Goal: Task Accomplishment & Management: Complete application form

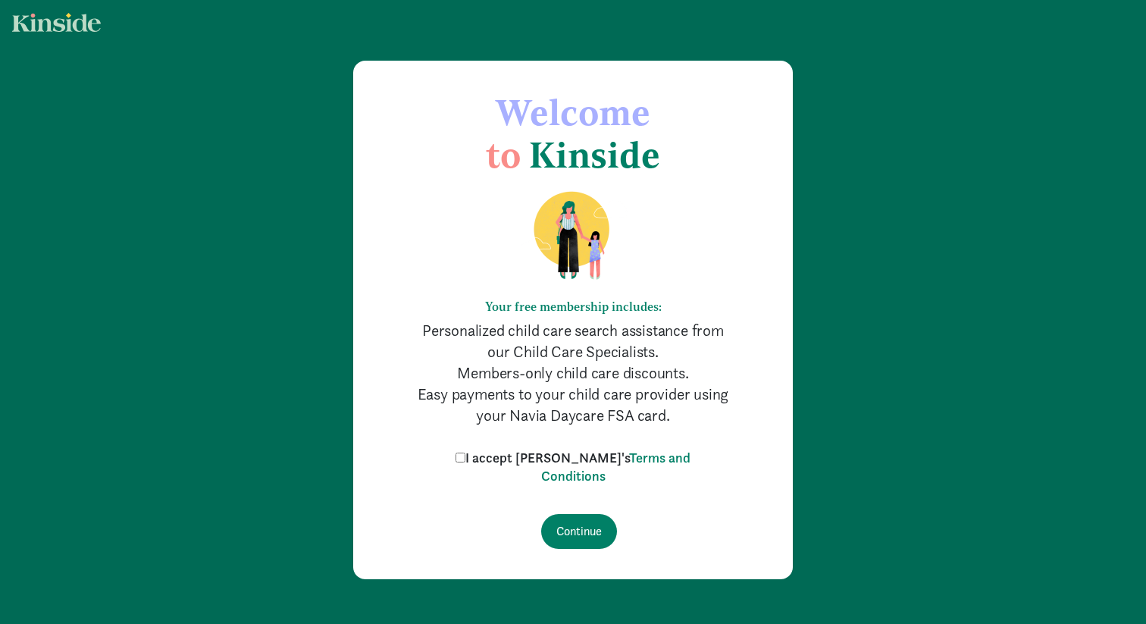
click at [465, 460] on input "I accept [PERSON_NAME]'s Terms and Conditions" at bounding box center [461, 458] width 10 height 10
click at [487, 464] on label "I accept [PERSON_NAME]'s Terms and Conditions" at bounding box center [573, 467] width 243 height 36
click at [465, 462] on input "I accept [PERSON_NAME]'s Terms and Conditions" at bounding box center [461, 458] width 10 height 10
click at [465, 457] on input "I accept [PERSON_NAME]'s Terms and Conditions" at bounding box center [461, 458] width 10 height 10
checkbox input "true"
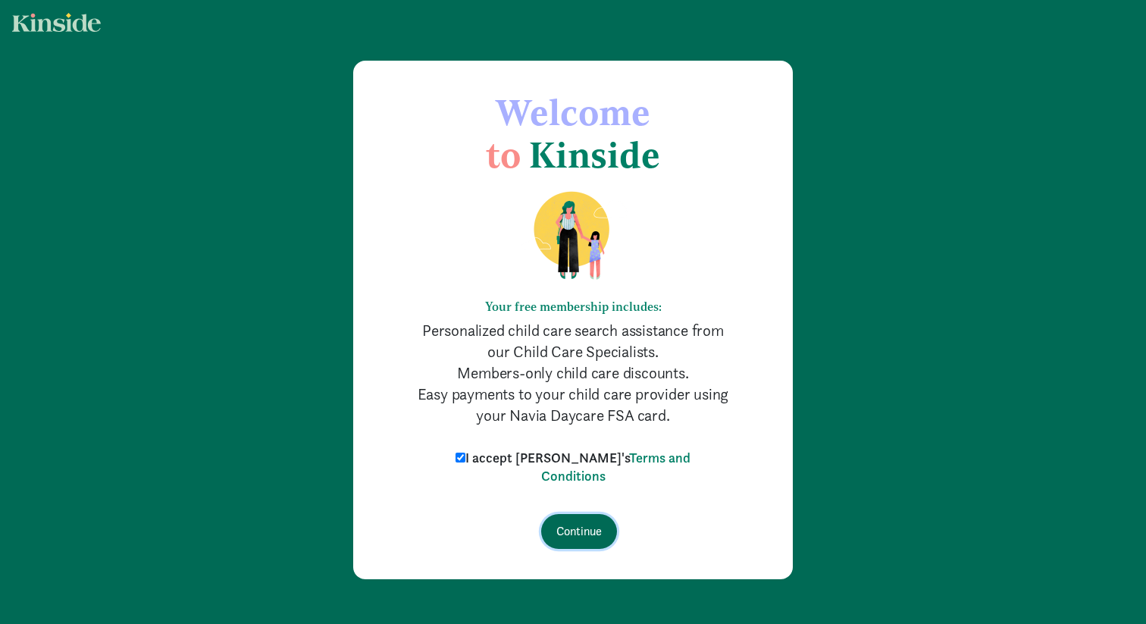
click at [575, 538] on input "Continue" at bounding box center [579, 531] width 76 height 35
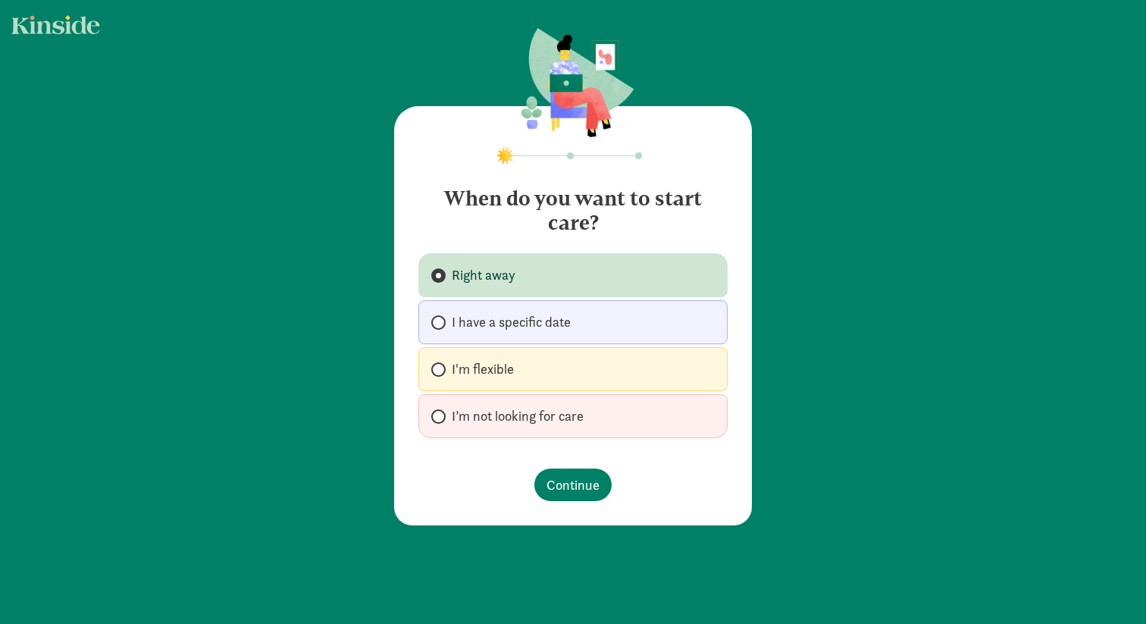
click at [494, 369] on span "I'm flexible" at bounding box center [483, 369] width 62 height 18
click at [441, 369] on input "I'm flexible" at bounding box center [436, 370] width 10 height 10
radio input "true"
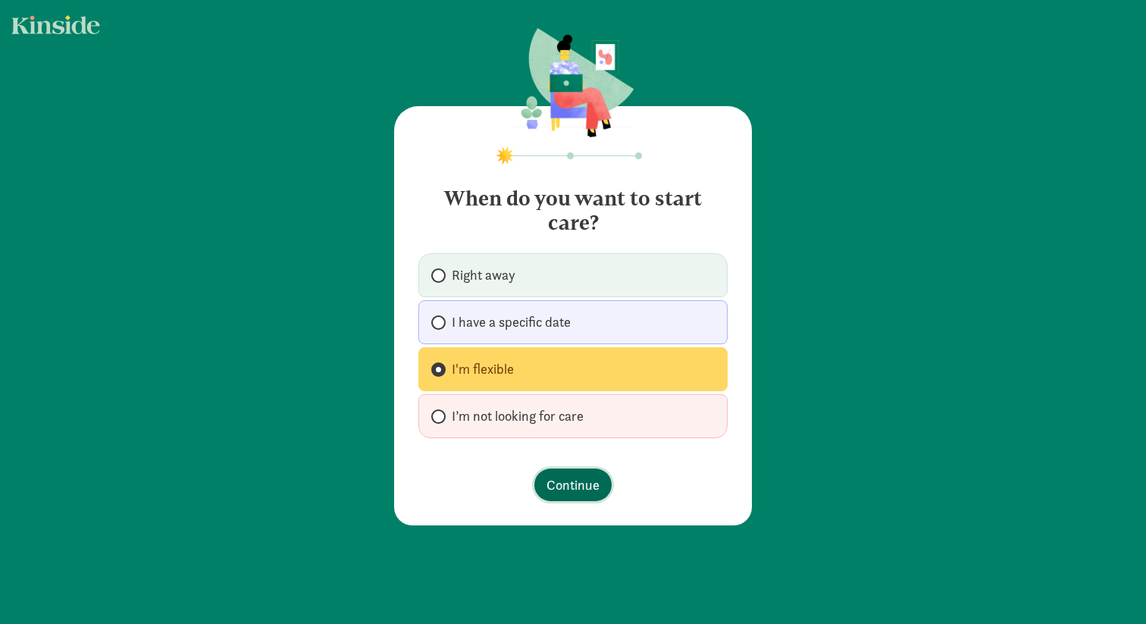
click at [584, 490] on span "Continue" at bounding box center [573, 485] width 53 height 20
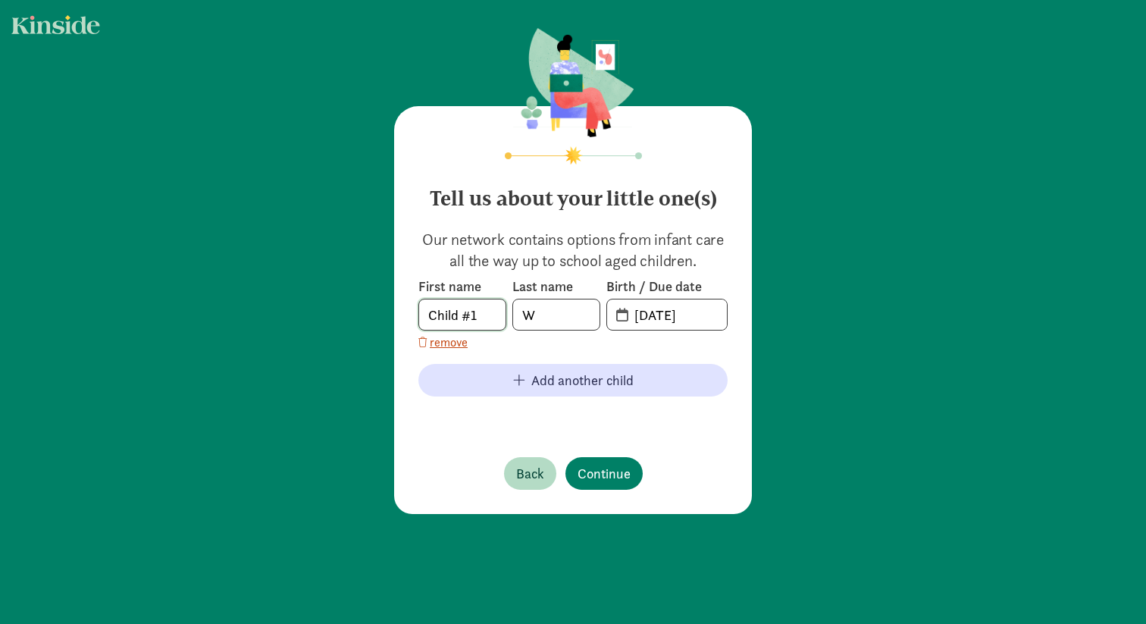
click at [476, 315] on body "Tell us about your little one(s) Our network contains options from infant care …" at bounding box center [573, 312] width 1146 height 624
click at [0, 623] on com-1password-button at bounding box center [0, 624] width 0 height 0
click at [451, 314] on input "Child #1" at bounding box center [462, 314] width 86 height 30
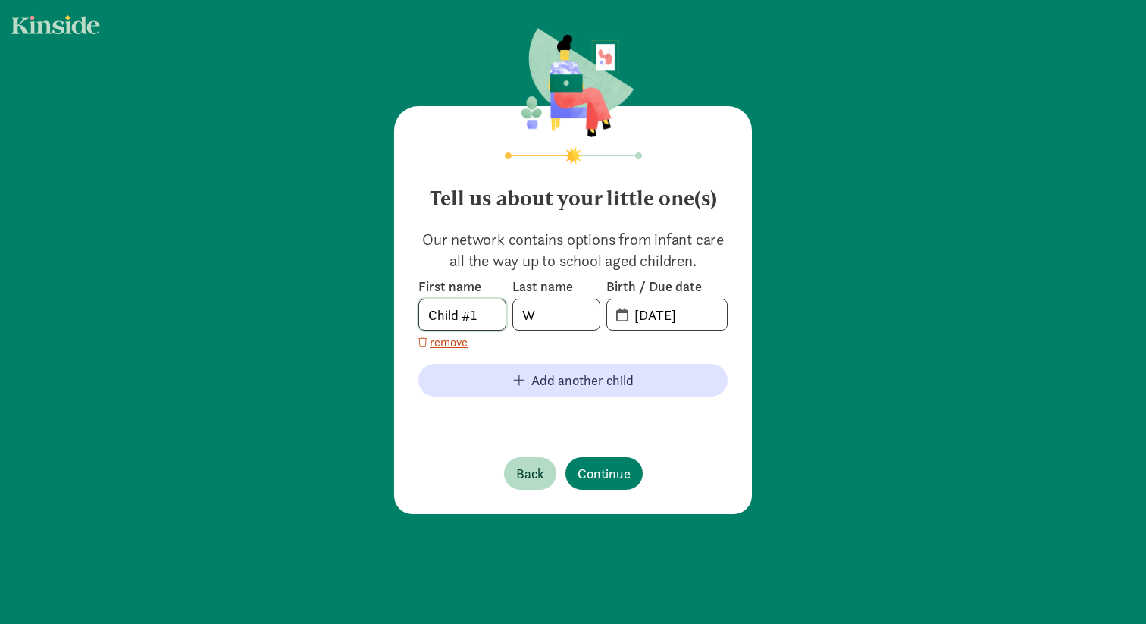
click at [451, 314] on input "Child #1" at bounding box center [462, 314] width 86 height 30
type input "Nyah"
click at [725, 267] on p "Our network contains options from infant care all the way up to school aged chi…" at bounding box center [572, 250] width 309 height 42
click at [640, 314] on input "20-25-0906" at bounding box center [676, 314] width 102 height 30
click at [638, 317] on input "20-25-0906" at bounding box center [676, 314] width 102 height 30
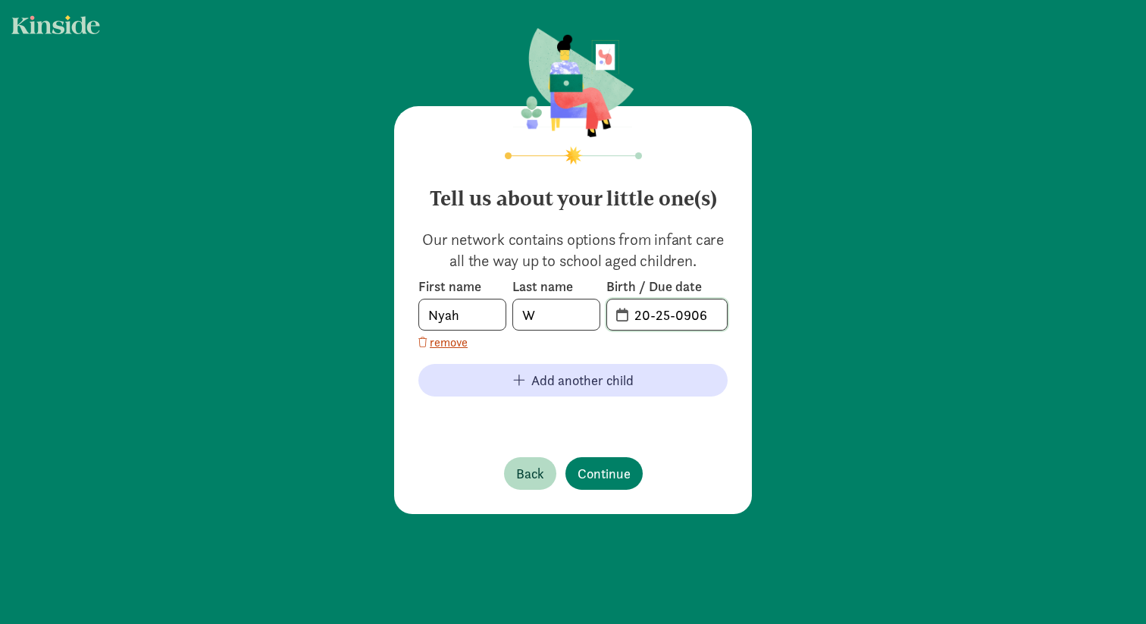
click at [638, 317] on input "20-25-0906" at bounding box center [676, 314] width 102 height 30
type input "04-03-2023"
click at [608, 471] on span "Continue" at bounding box center [604, 473] width 53 height 20
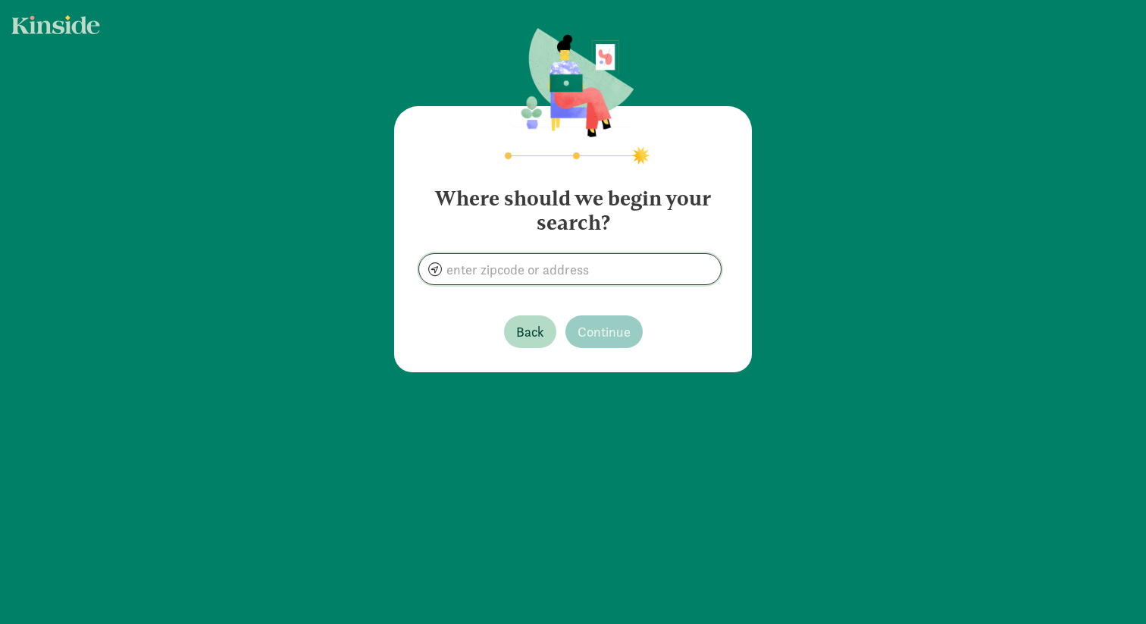
click at [610, 270] on input at bounding box center [570, 269] width 302 height 30
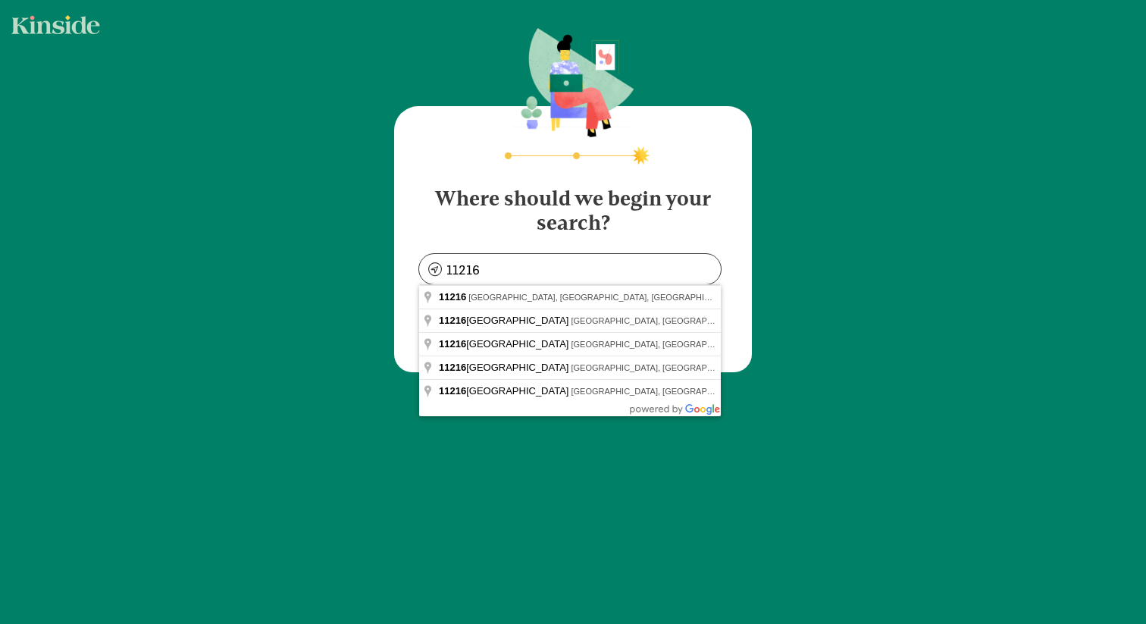
type input "Brooklyn, NY 11216, USA"
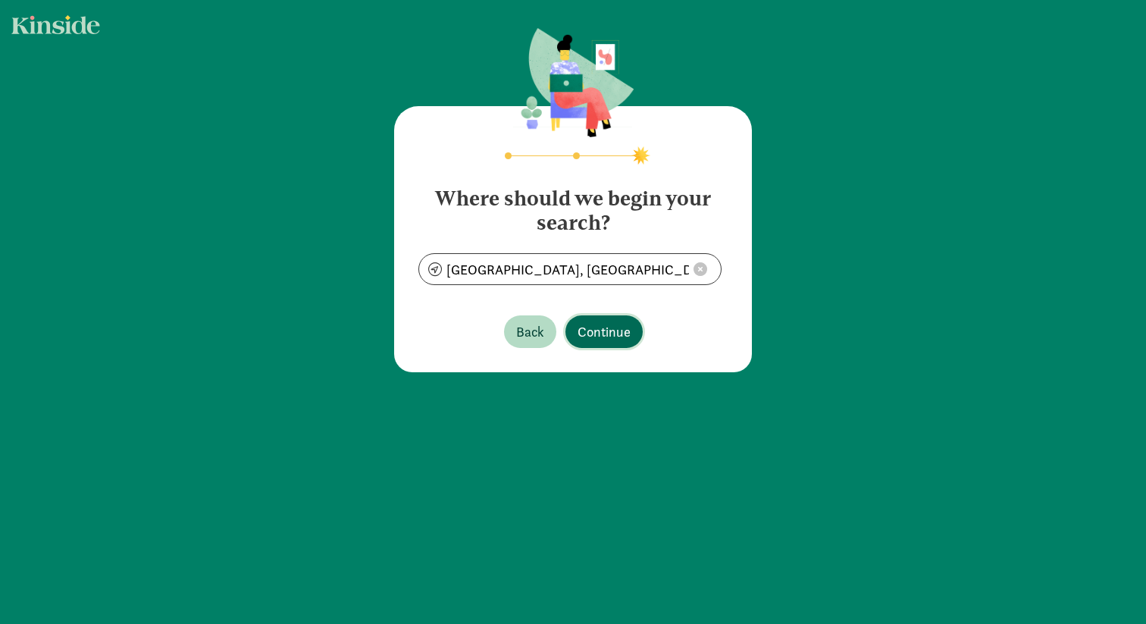
click at [615, 335] on span "Continue" at bounding box center [604, 331] width 53 height 20
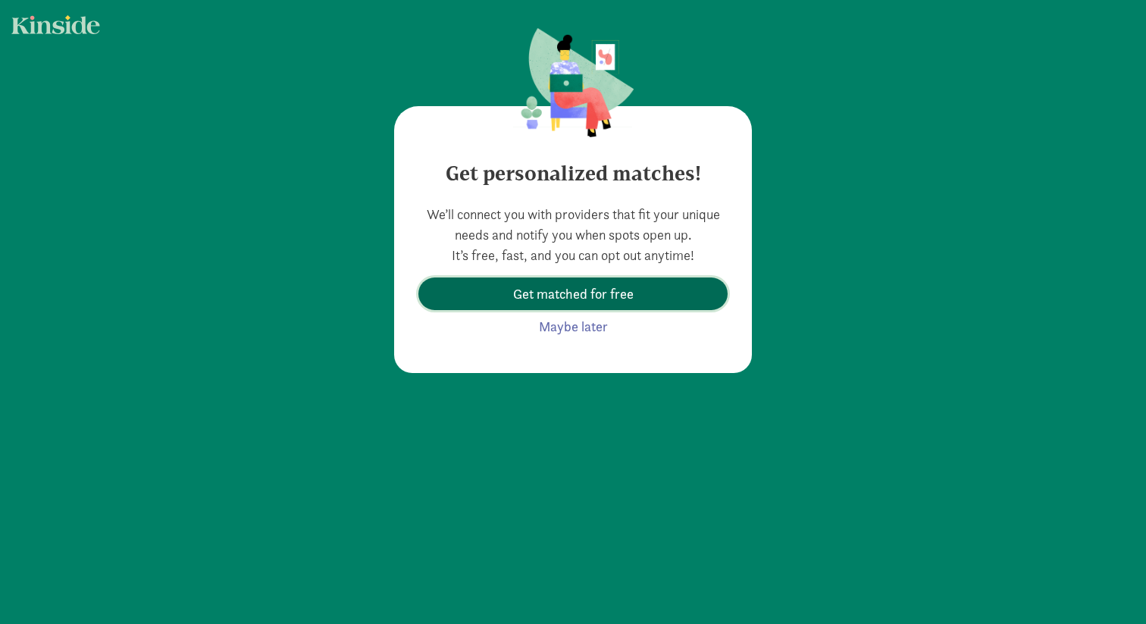
click at [612, 305] on button "Get matched for free" at bounding box center [572, 293] width 309 height 33
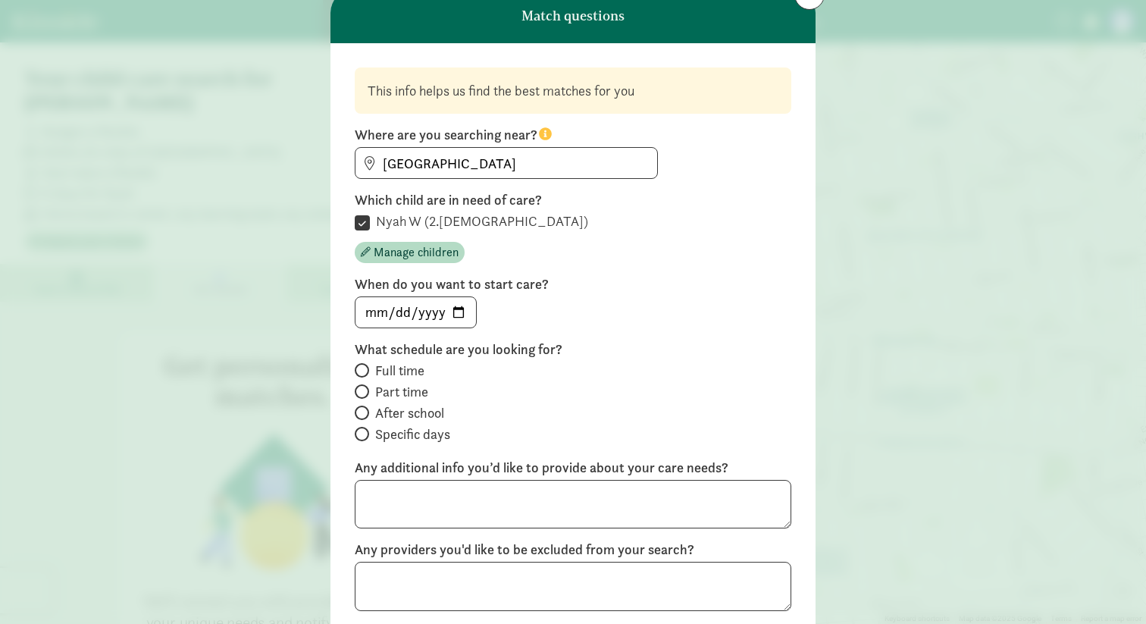
scroll to position [70, 0]
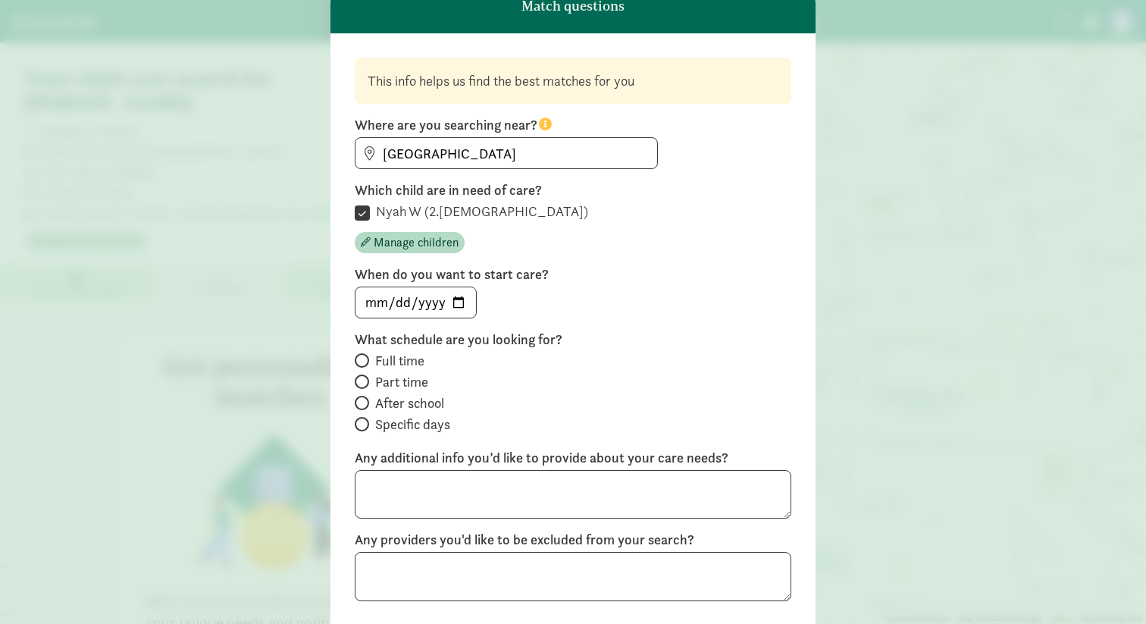
click at [429, 408] on span "After school" at bounding box center [409, 403] width 69 height 18
click at [365, 408] on input "After school" at bounding box center [360, 403] width 10 height 10
radio input "true"
click at [418, 291] on input "date" at bounding box center [416, 302] width 121 height 30
click at [469, 302] on input "date" at bounding box center [416, 302] width 121 height 30
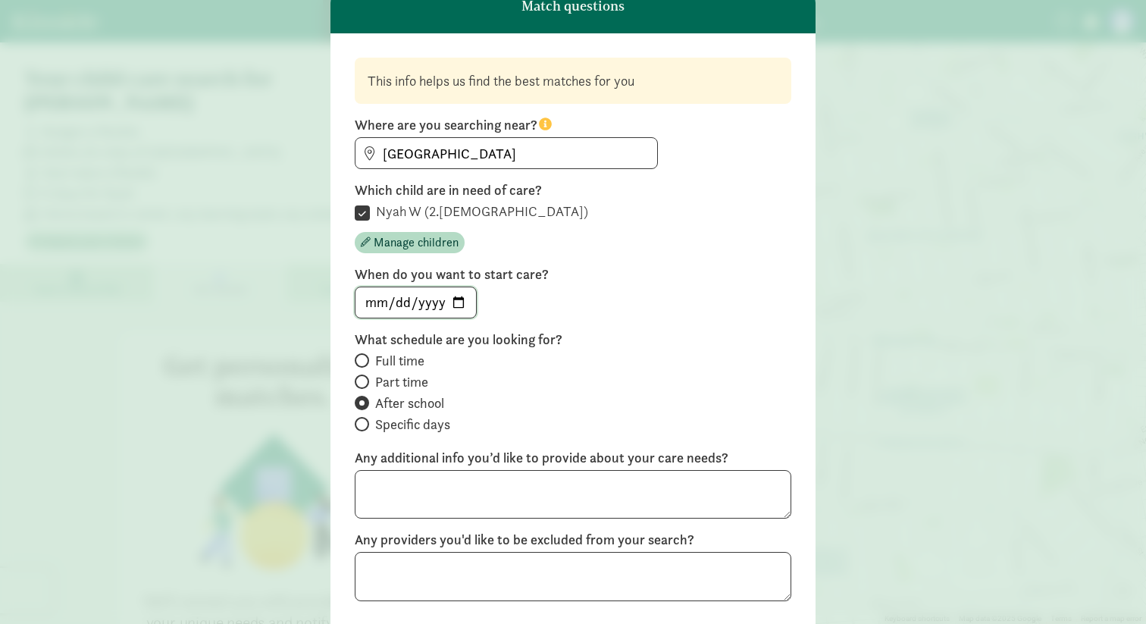
click at [456, 299] on input "date" at bounding box center [416, 302] width 121 height 30
type input "2025-10-01"
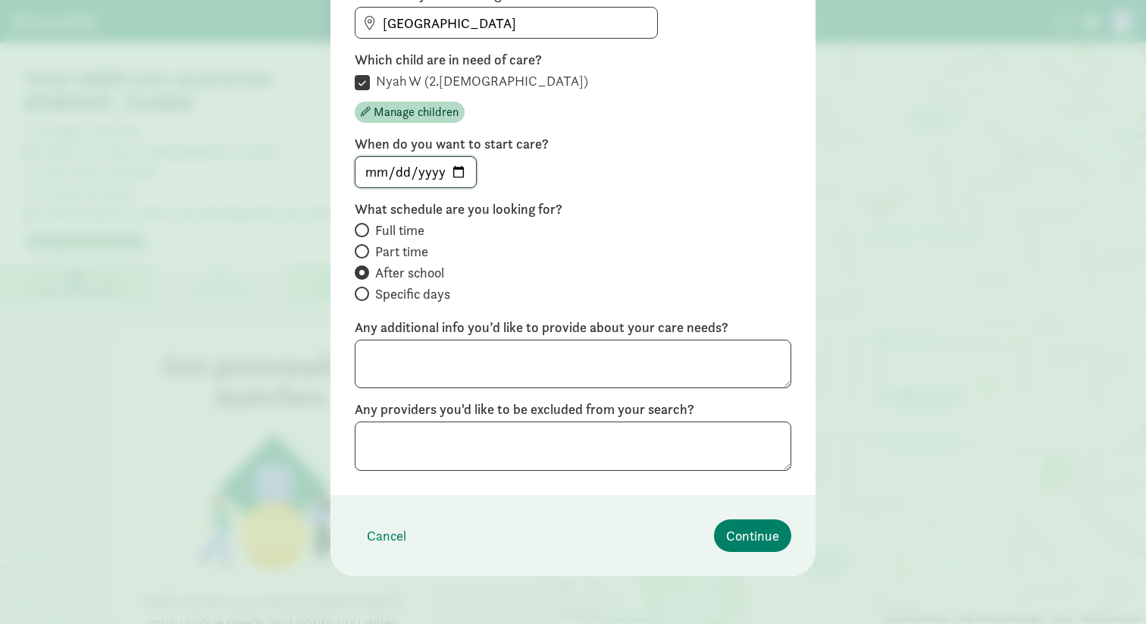
scroll to position [201, 0]
click at [742, 538] on span "Continue" at bounding box center [752, 535] width 53 height 20
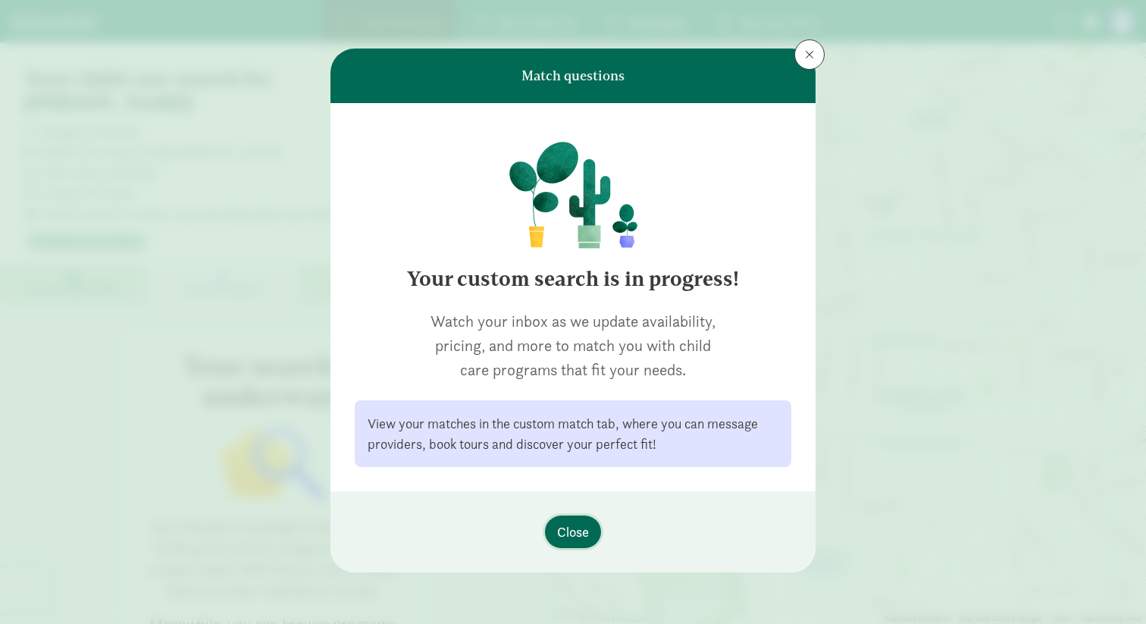
scroll to position [0, 0]
click at [591, 537] on button "Close" at bounding box center [573, 532] width 56 height 33
